Goal: Information Seeking & Learning: Learn about a topic

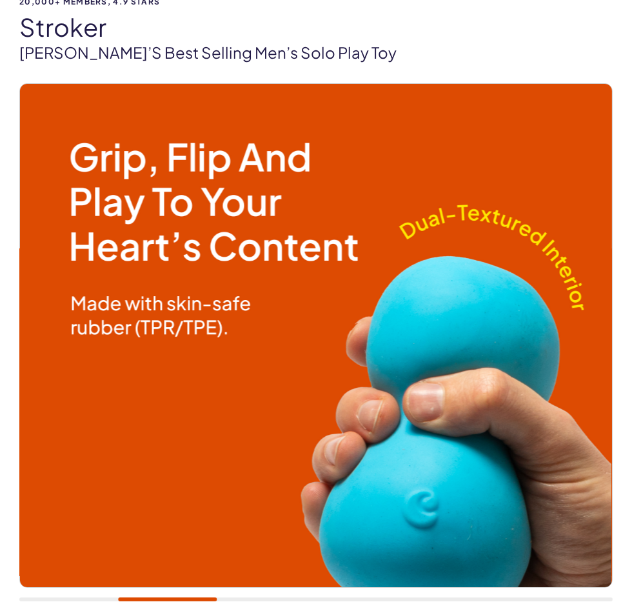
scroll to position [168, 0]
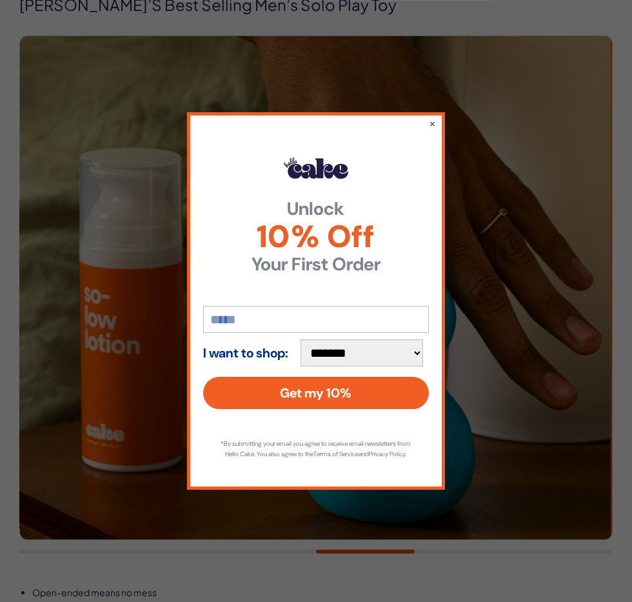
click at [435, 121] on button "×" at bounding box center [432, 123] width 7 height 13
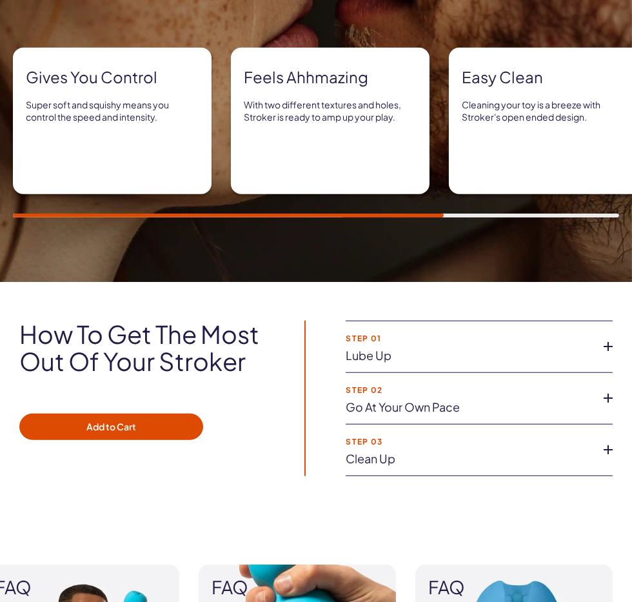
scroll to position [1123, 0]
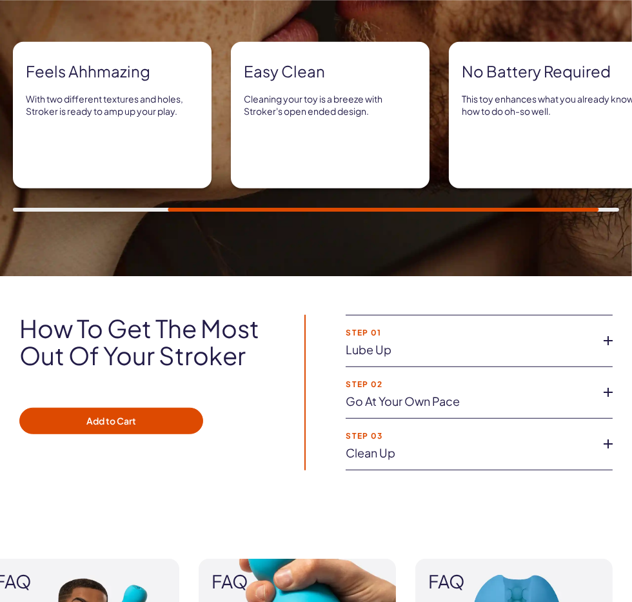
click at [618, 350] on icon at bounding box center [608, 340] width 19 height 19
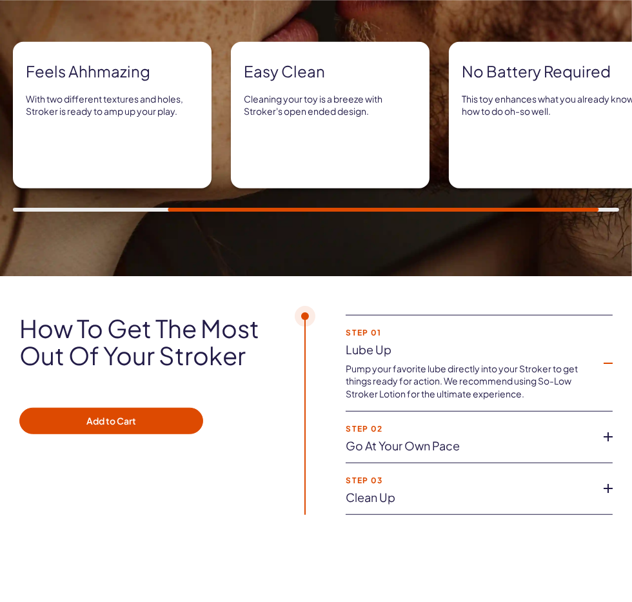
click at [618, 373] on icon at bounding box center [608, 362] width 19 height 19
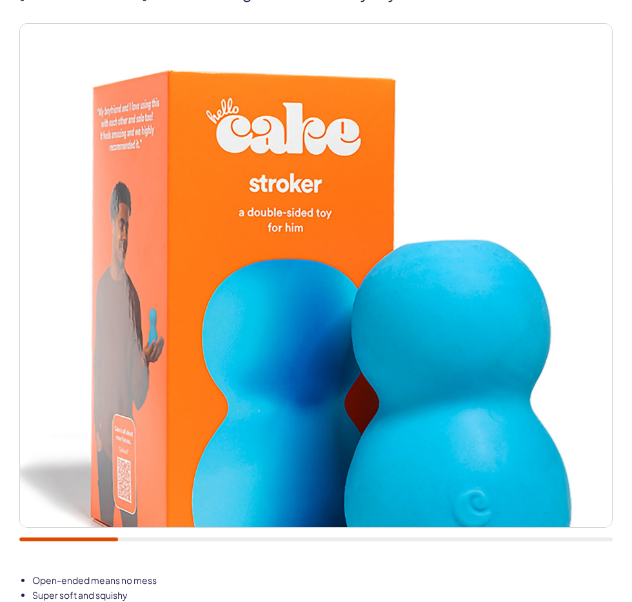
scroll to position [0, 0]
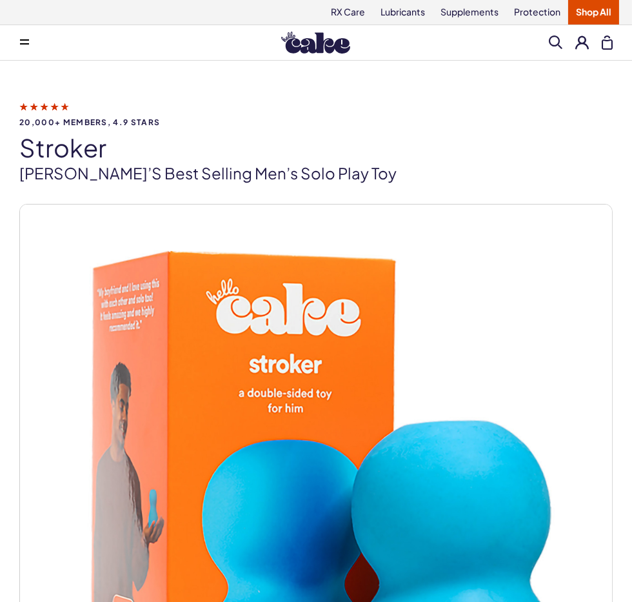
click at [24, 41] on icon at bounding box center [24, 39] width 9 height 1
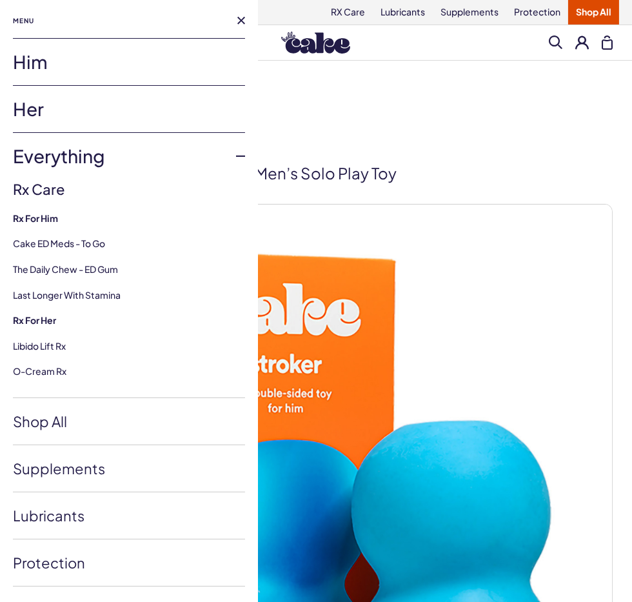
click at [32, 73] on link "Him" at bounding box center [129, 62] width 232 height 46
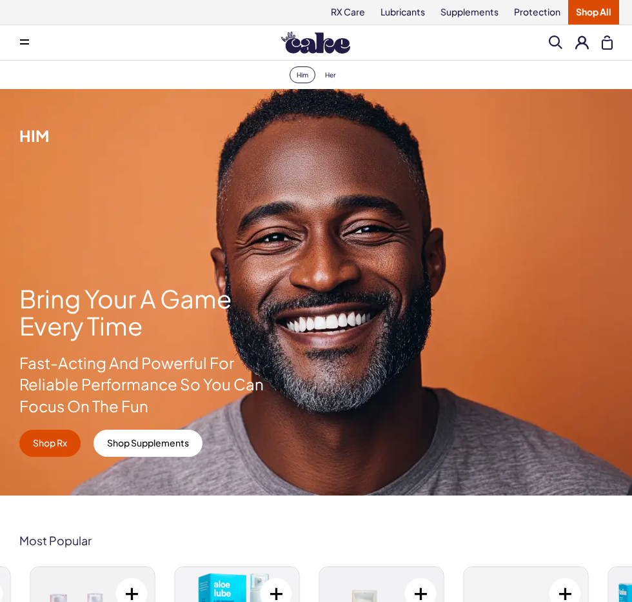
click at [27, 45] on icon at bounding box center [24, 43] width 9 height 1
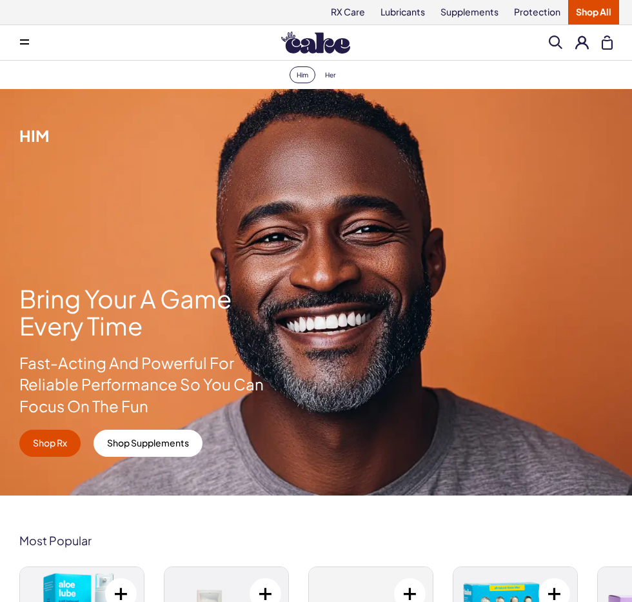
click at [343, 83] on link "Her" at bounding box center [330, 74] width 25 height 17
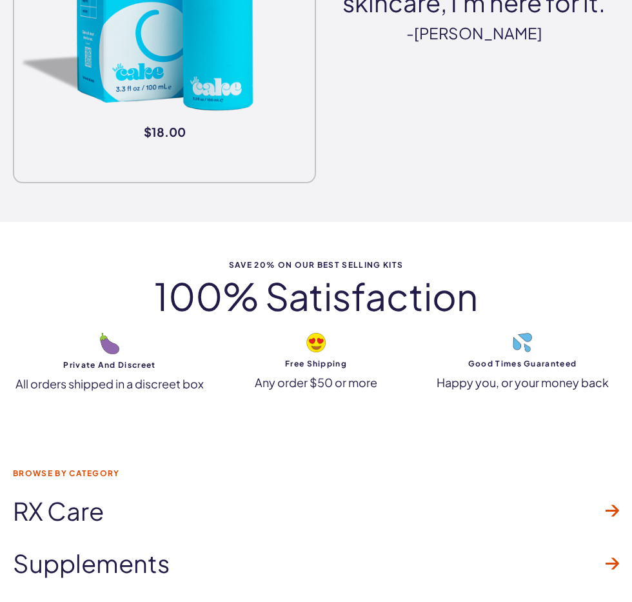
scroll to position [2981, 0]
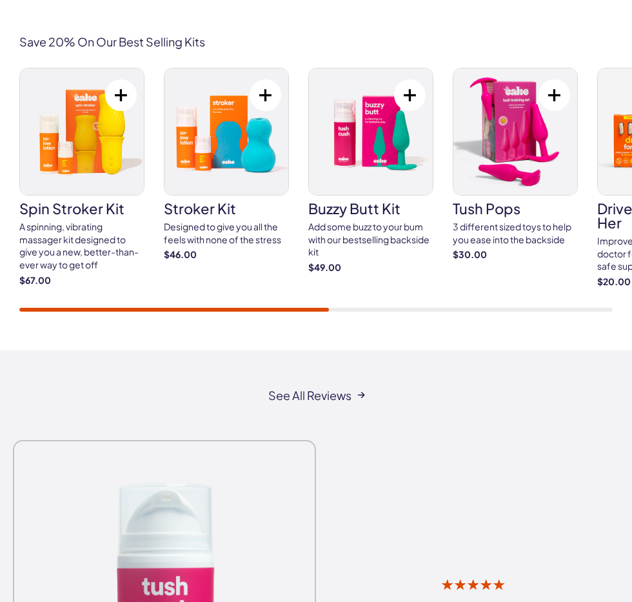
scroll to position [2328, 0]
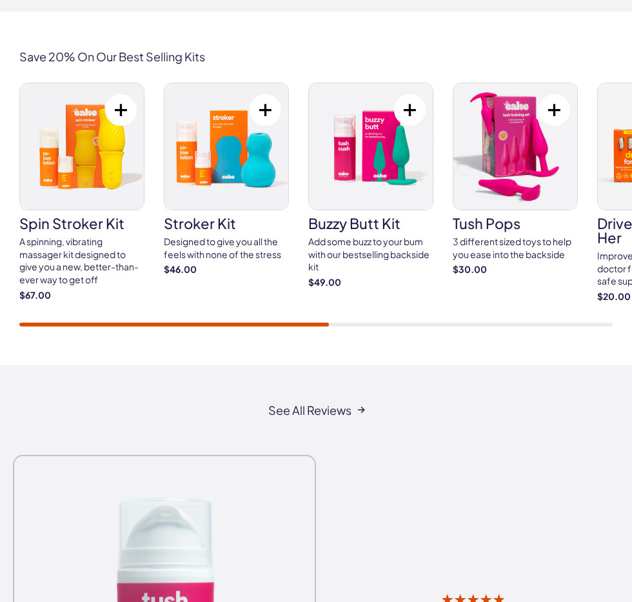
click at [201, 199] on img at bounding box center [226, 146] width 124 height 126
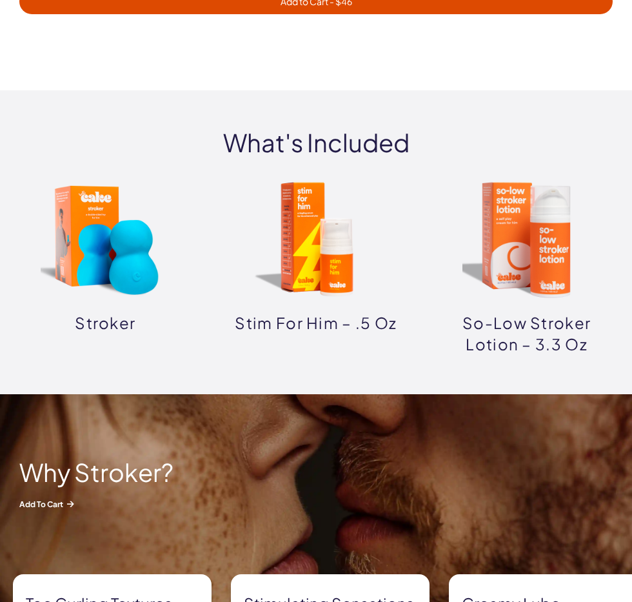
scroll to position [925, 0]
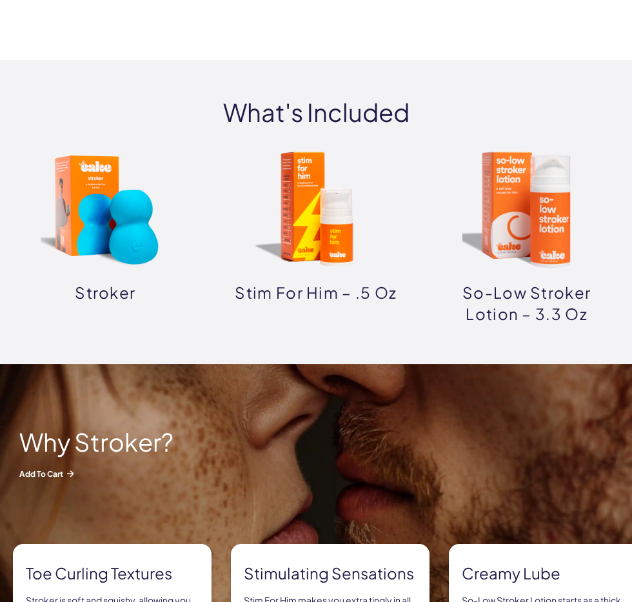
click at [316, 247] on img at bounding box center [316, 209] width 129 height 129
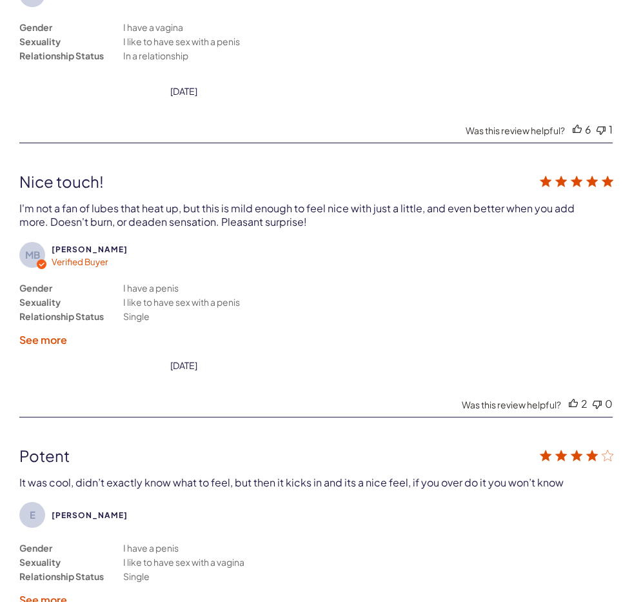
scroll to position [3364, 0]
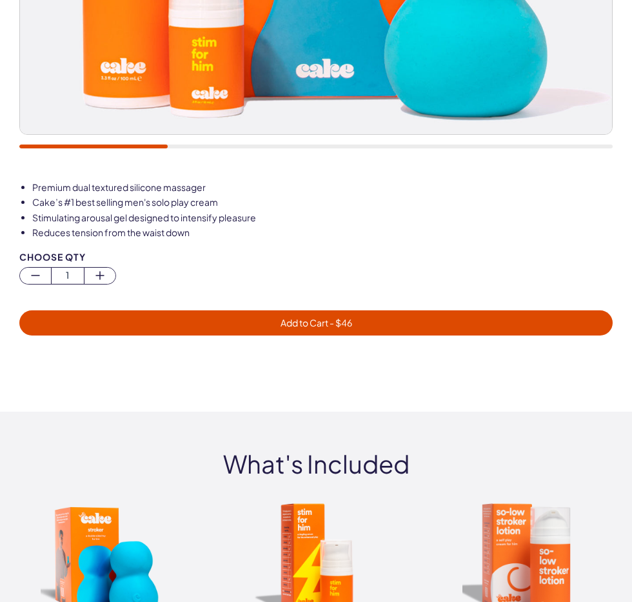
scroll to position [674, 0]
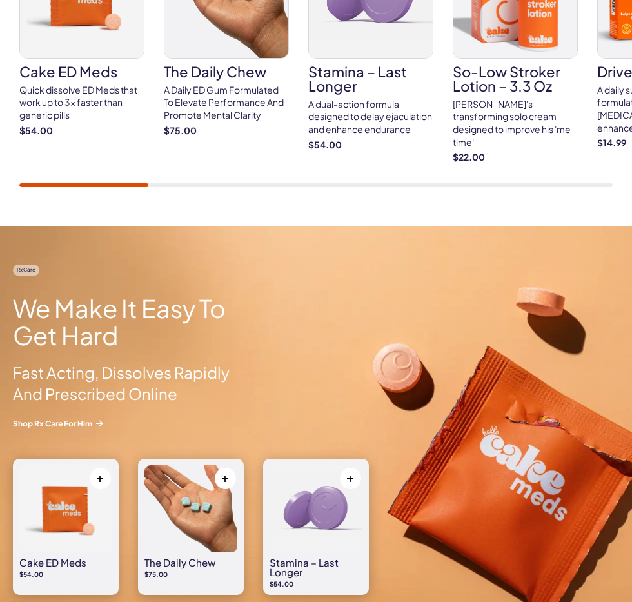
scroll to position [685, 0]
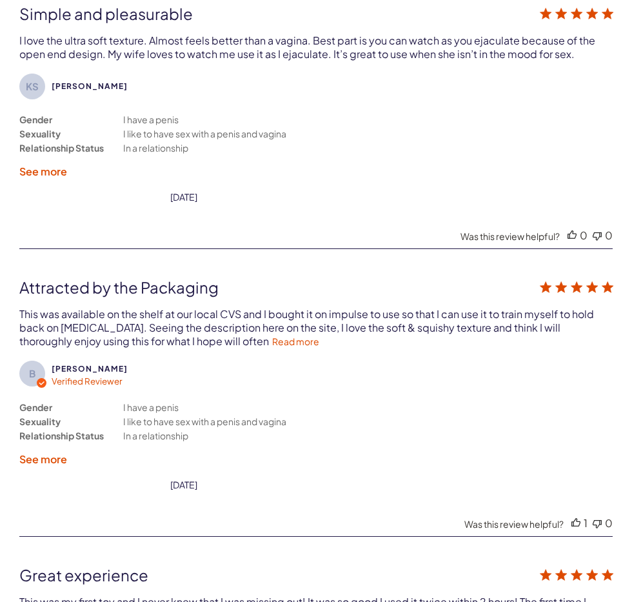
scroll to position [2906, 0]
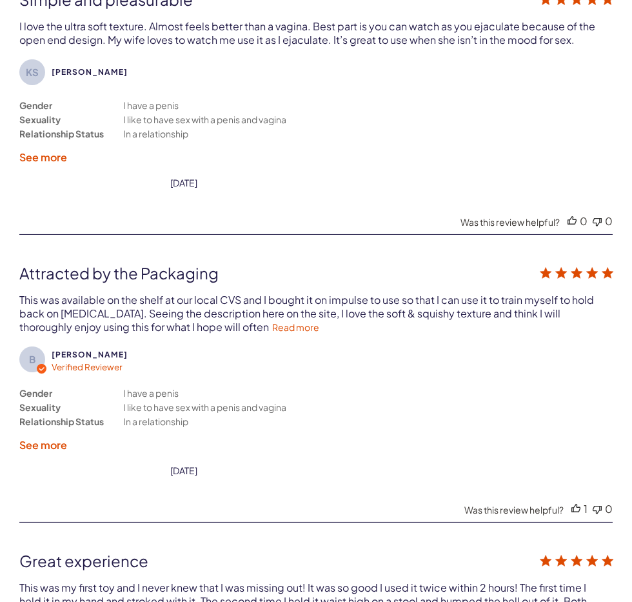
click at [306, 321] on link "Read more" at bounding box center [295, 327] width 47 height 12
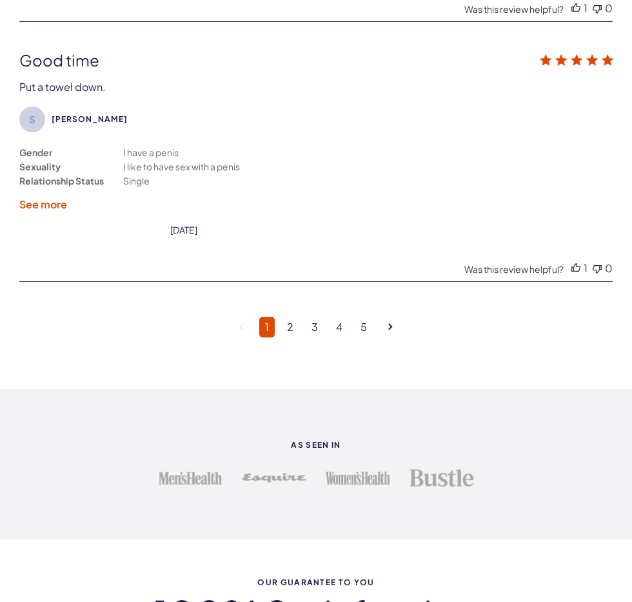
scroll to position [3989, 0]
